Goal: Transaction & Acquisition: Obtain resource

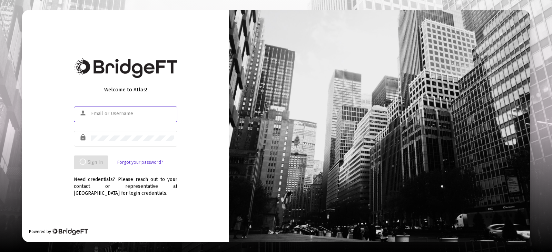
type input "[EMAIL_ADDRESS][DOMAIN_NAME]"
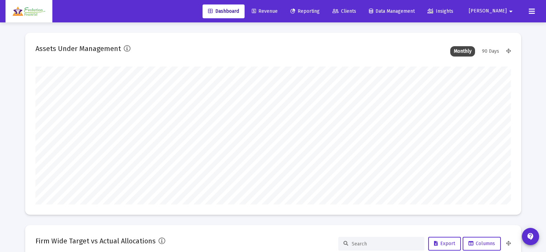
scroll to position [138, 256]
type input "[EMAIL_ADDRESS][DOMAIN_NAME]"
type input "[DATE]"
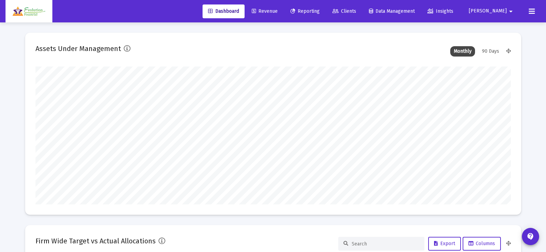
scroll to position [138, 222]
click at [320, 10] on span "Reporting" at bounding box center [305, 11] width 29 height 6
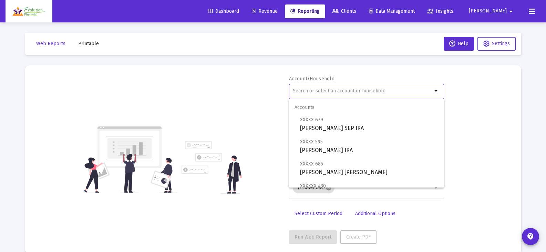
click at [380, 89] on input "text" at bounding box center [363, 91] width 140 height 6
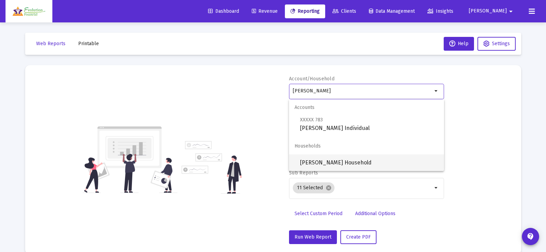
click at [357, 164] on span "[PERSON_NAME] Household" at bounding box center [369, 162] width 139 height 17
type input "[PERSON_NAME] Household"
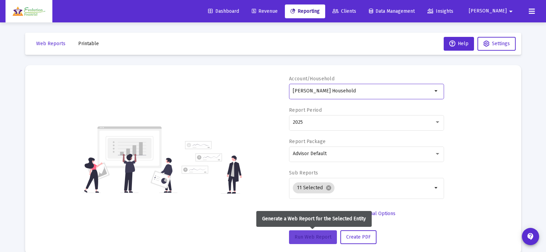
click at [310, 236] on span "Run Web Report" at bounding box center [313, 237] width 37 height 6
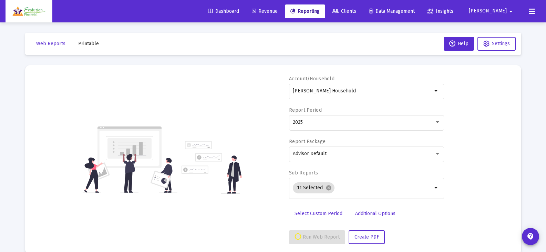
select select "View all"
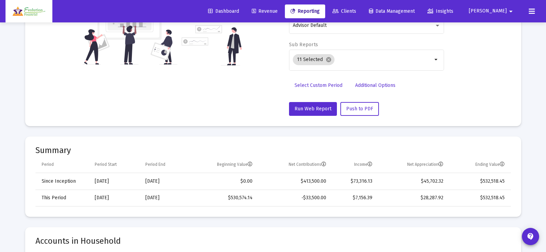
scroll to position [138, 0]
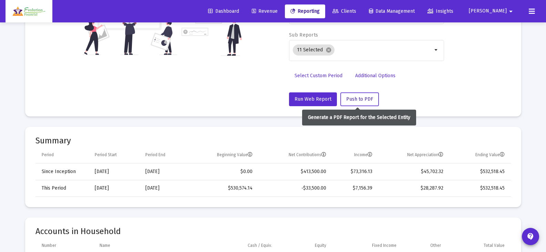
click at [349, 95] on button "Push to PDF" at bounding box center [360, 99] width 39 height 14
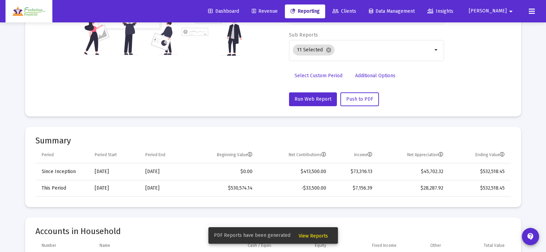
click at [310, 233] on span "View Reports" at bounding box center [313, 236] width 29 height 6
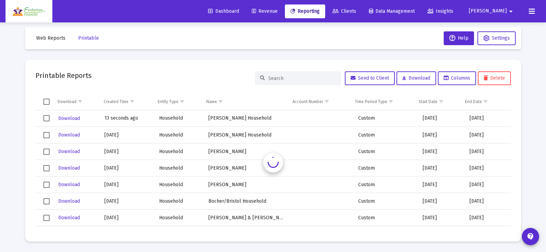
scroll to position [6, 0]
click at [73, 120] on span "Download" at bounding box center [69, 119] width 22 height 6
